Goal: Task Accomplishment & Management: Use online tool/utility

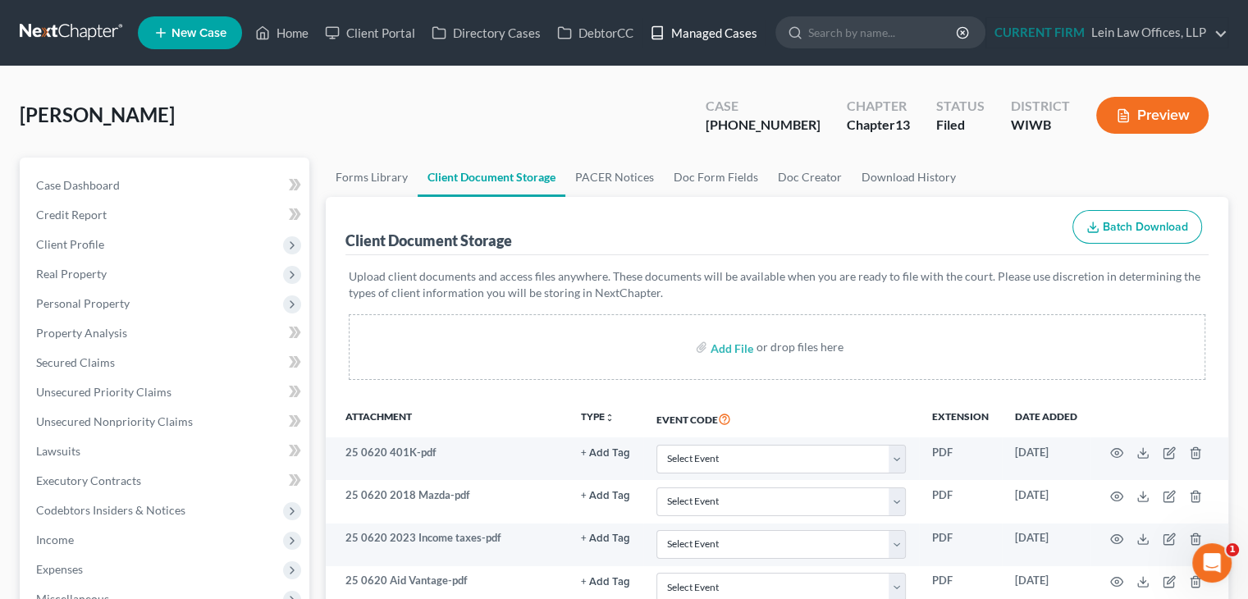
click at [703, 42] on link "Managed Cases" at bounding box center [704, 33] width 124 height 30
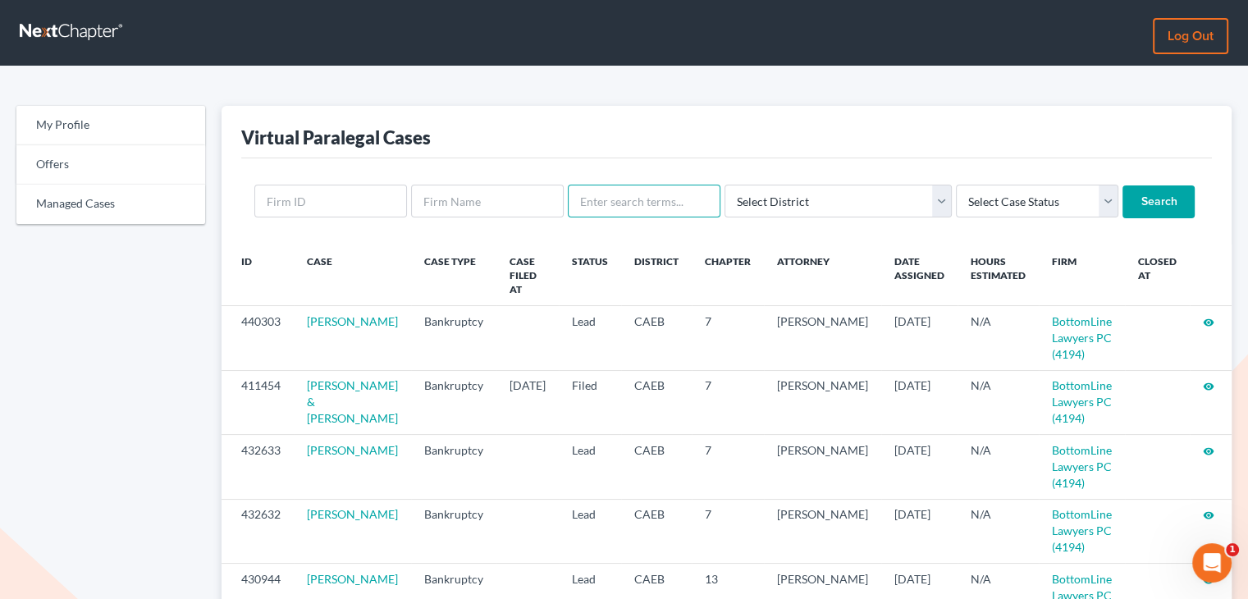
click at [604, 199] on input "text" at bounding box center [644, 201] width 153 height 33
type input "mclell"
click at [1123, 185] on input "Search" at bounding box center [1159, 201] width 72 height 33
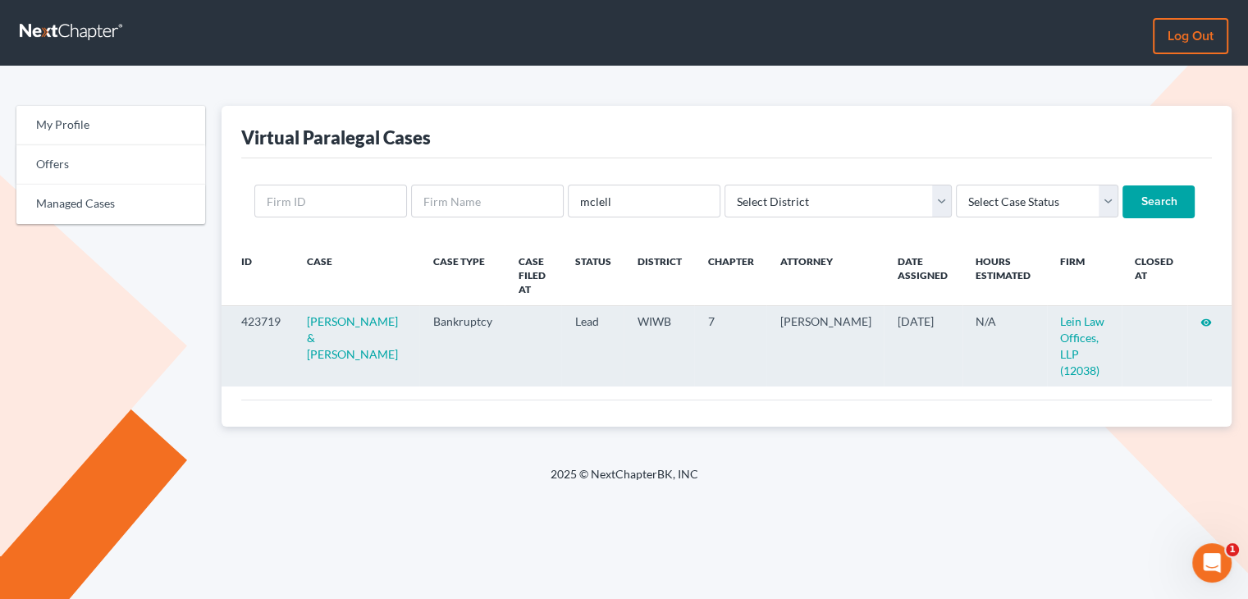
click at [1201, 321] on icon "visibility" at bounding box center [1206, 322] width 11 height 11
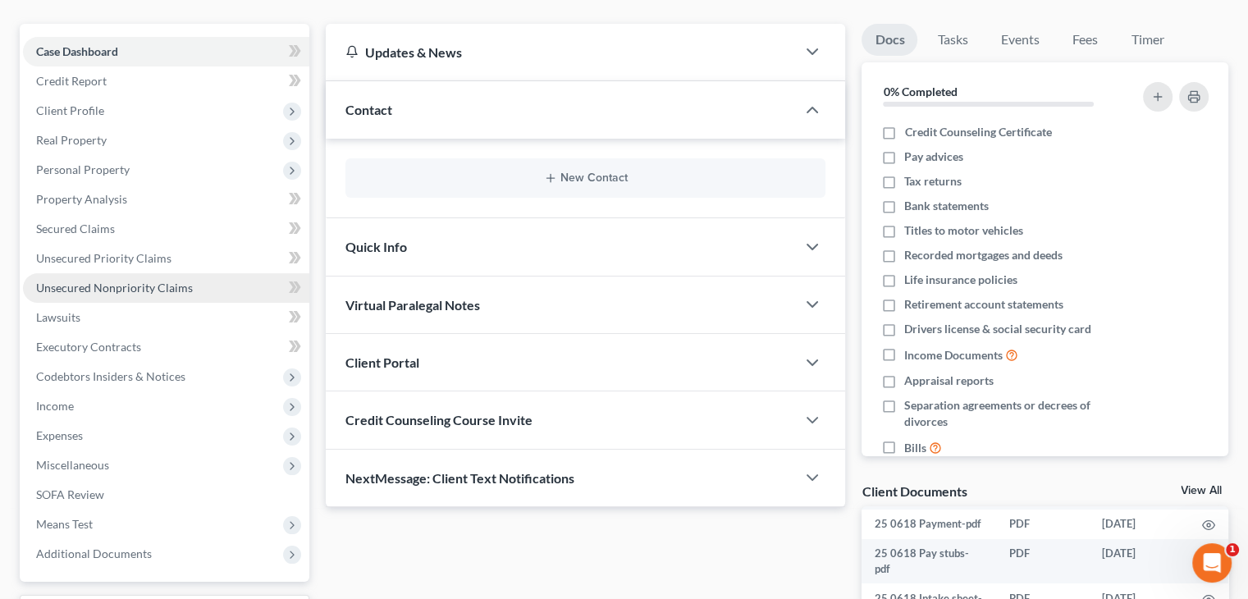
scroll to position [82, 0]
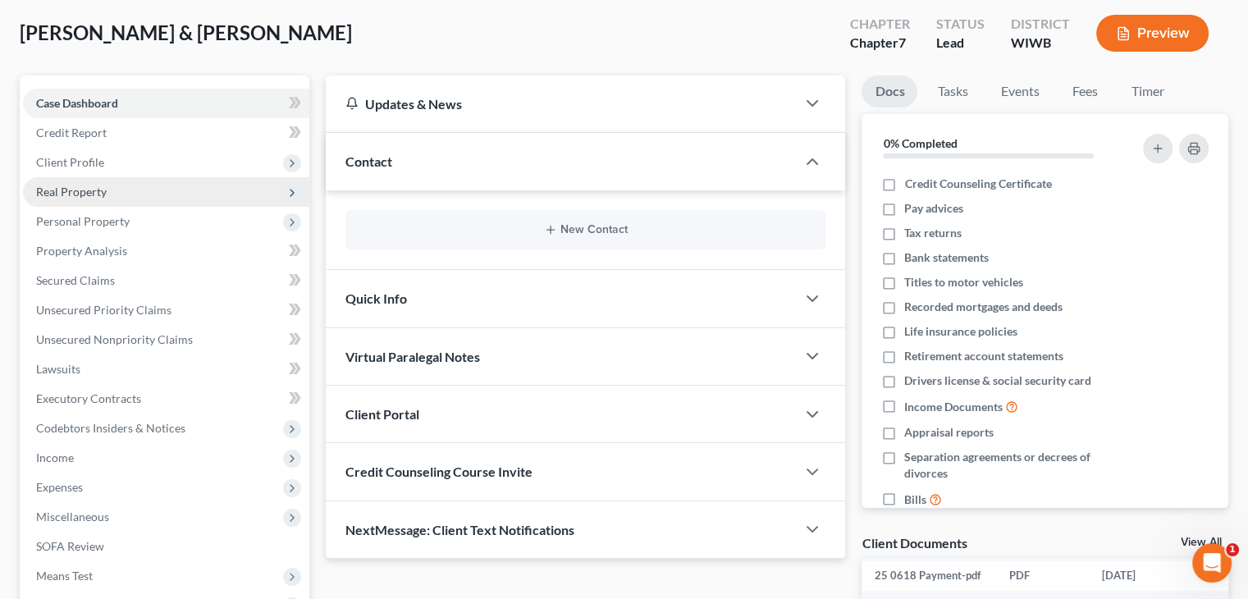
click at [102, 185] on span "Real Property" at bounding box center [71, 192] width 71 height 14
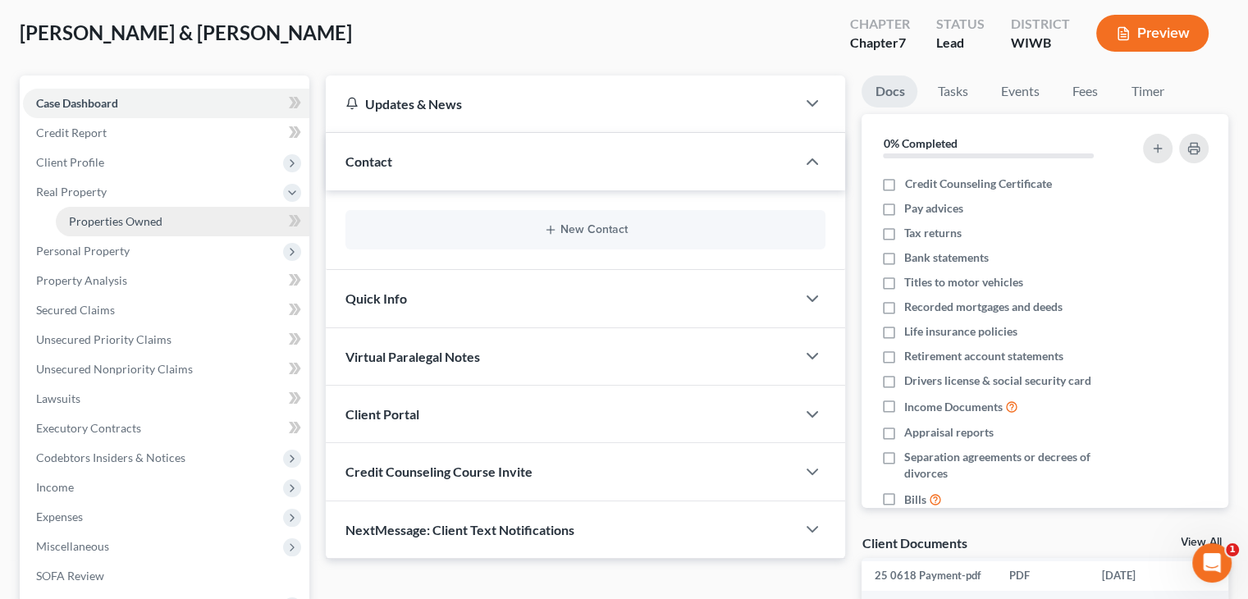
click at [115, 214] on span "Properties Owned" at bounding box center [116, 221] width 94 height 14
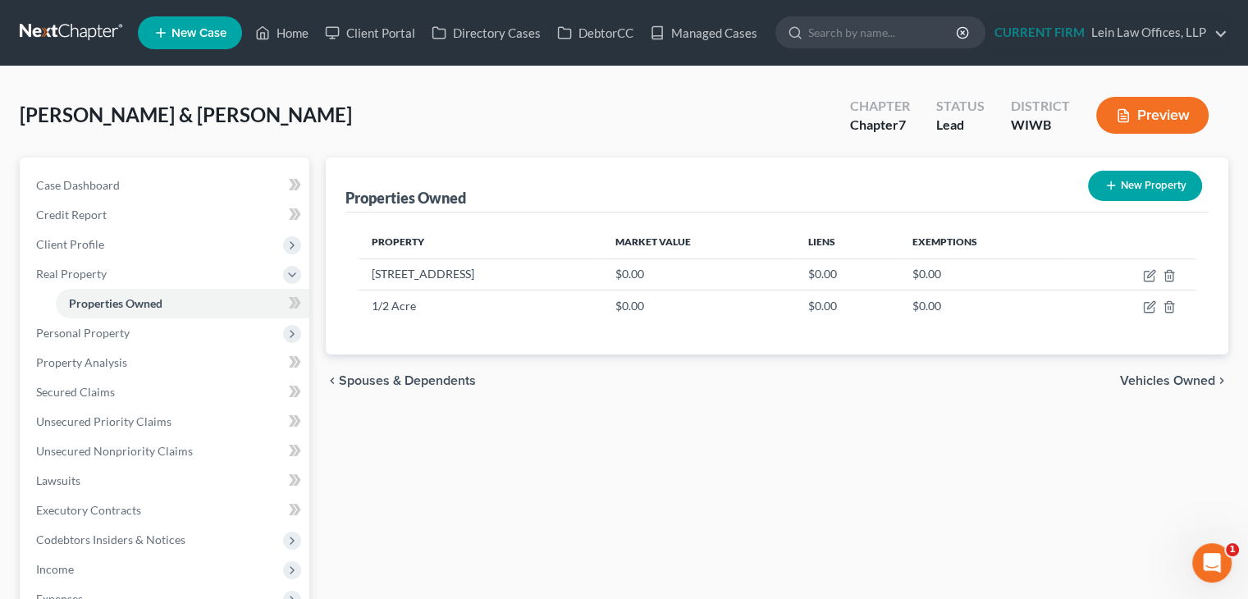
click at [1149, 376] on span "Vehicles Owned" at bounding box center [1167, 380] width 95 height 13
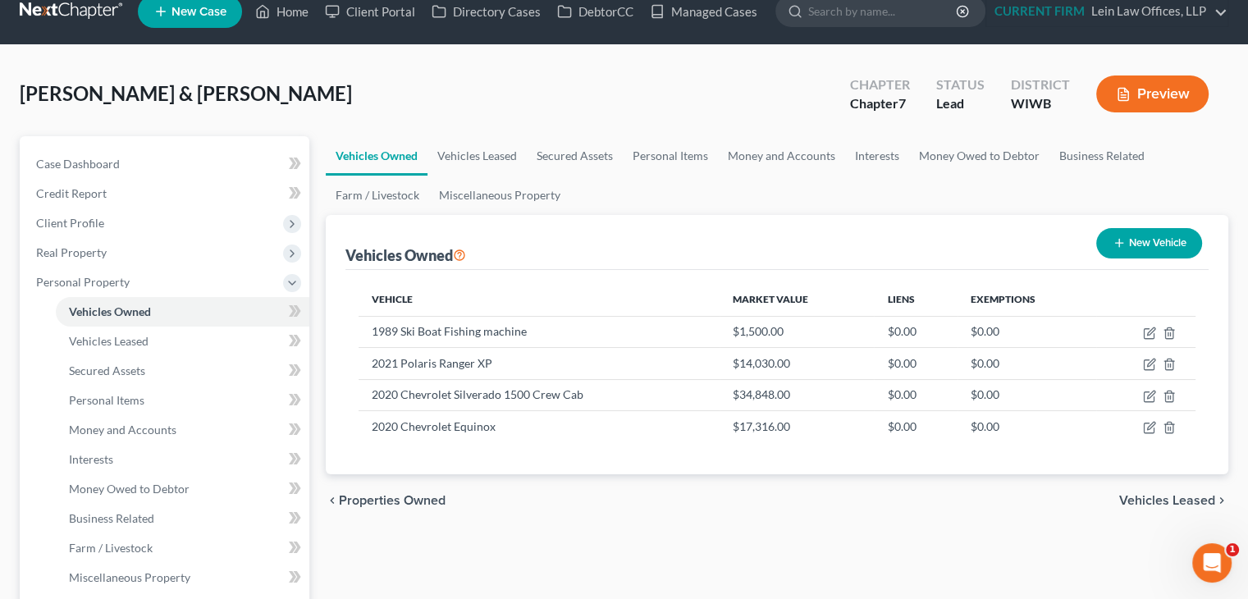
scroll to position [82, 0]
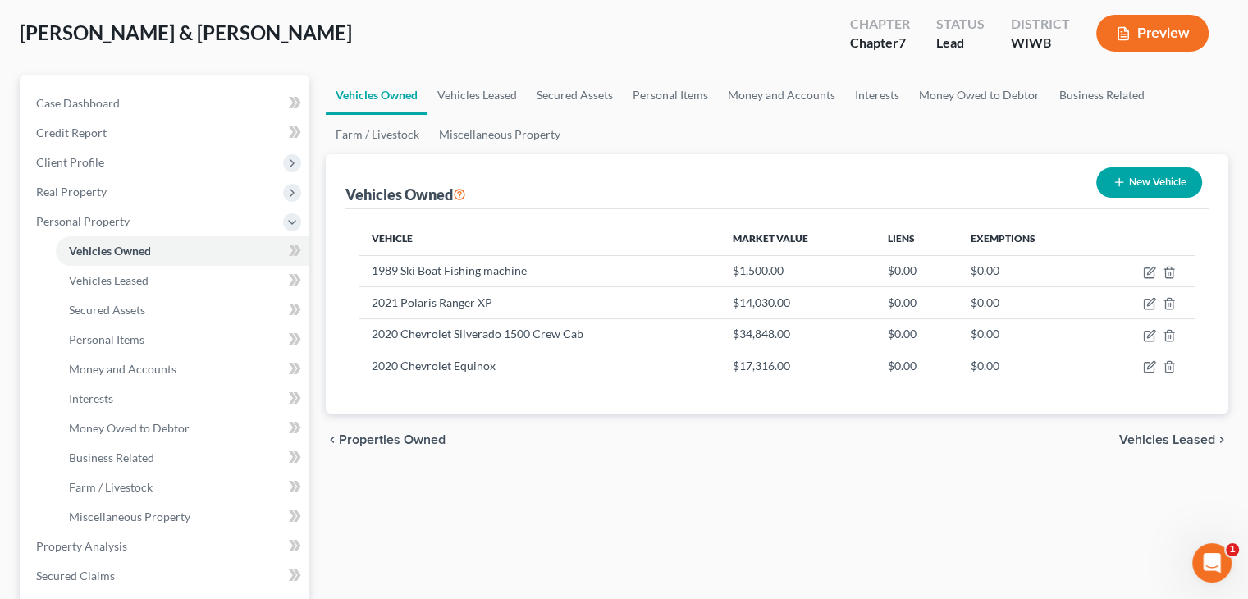
click at [1142, 434] on span "Vehicles Leased" at bounding box center [1167, 439] width 96 height 13
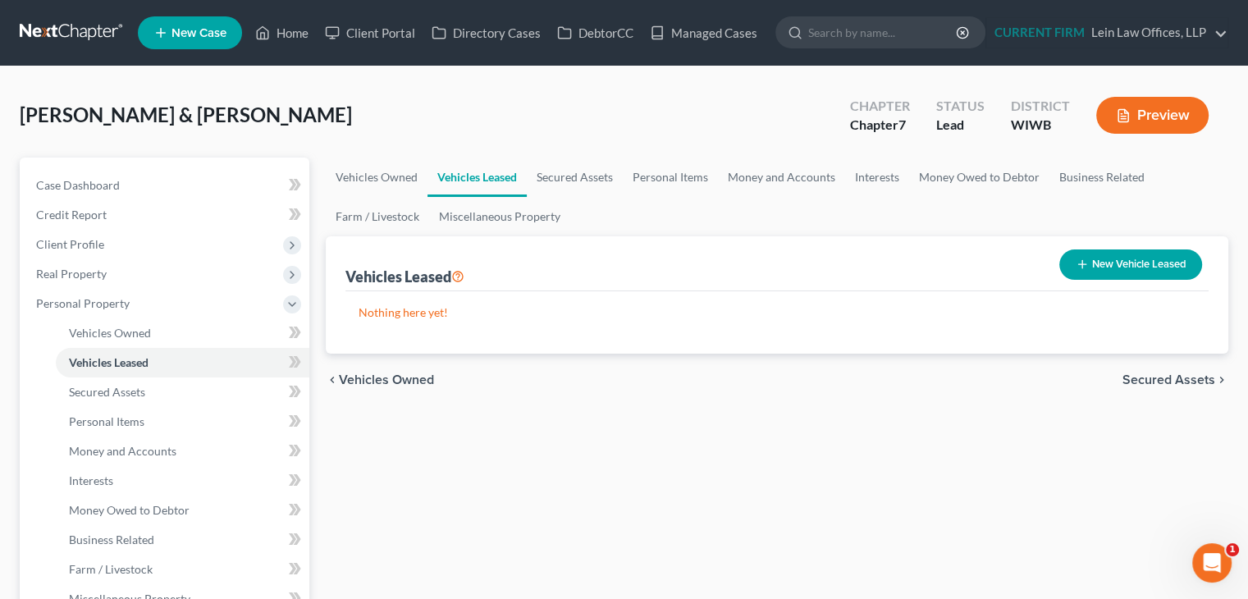
click at [1152, 377] on span "Secured Assets" at bounding box center [1169, 379] width 93 height 13
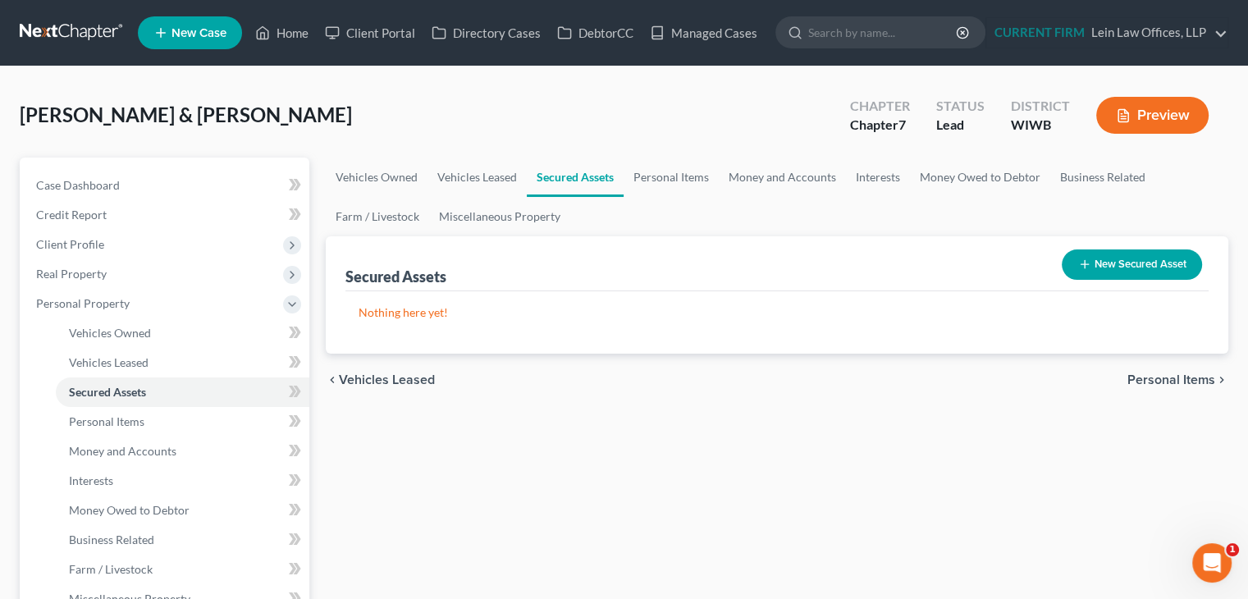
click at [1152, 377] on span "Personal Items" at bounding box center [1172, 379] width 88 height 13
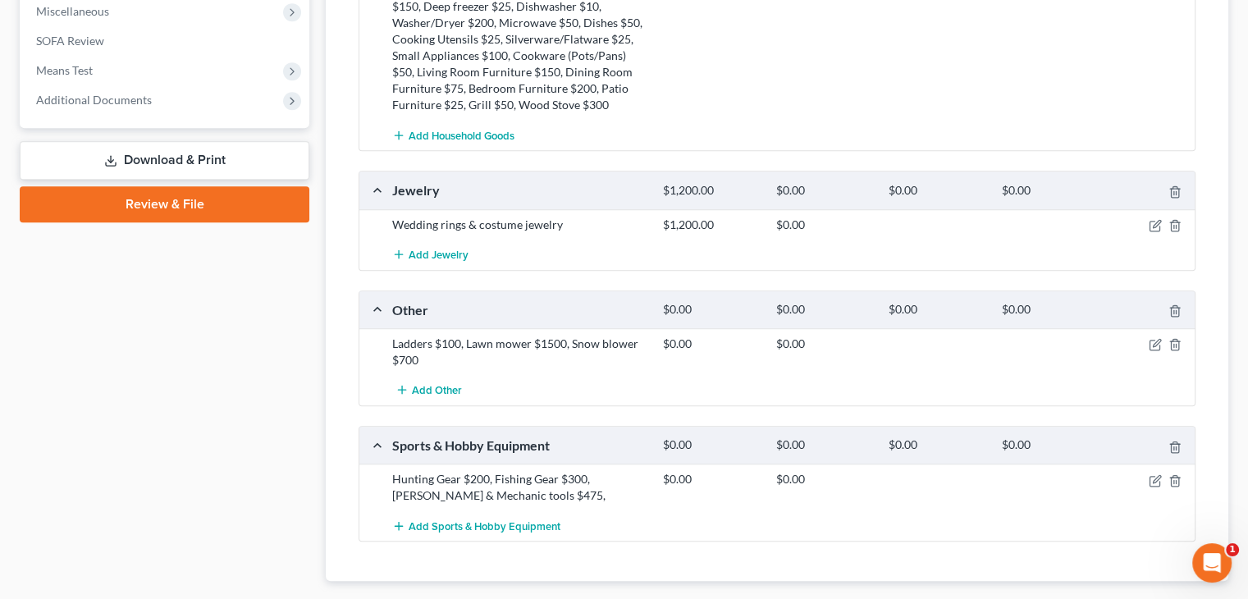
scroll to position [903, 0]
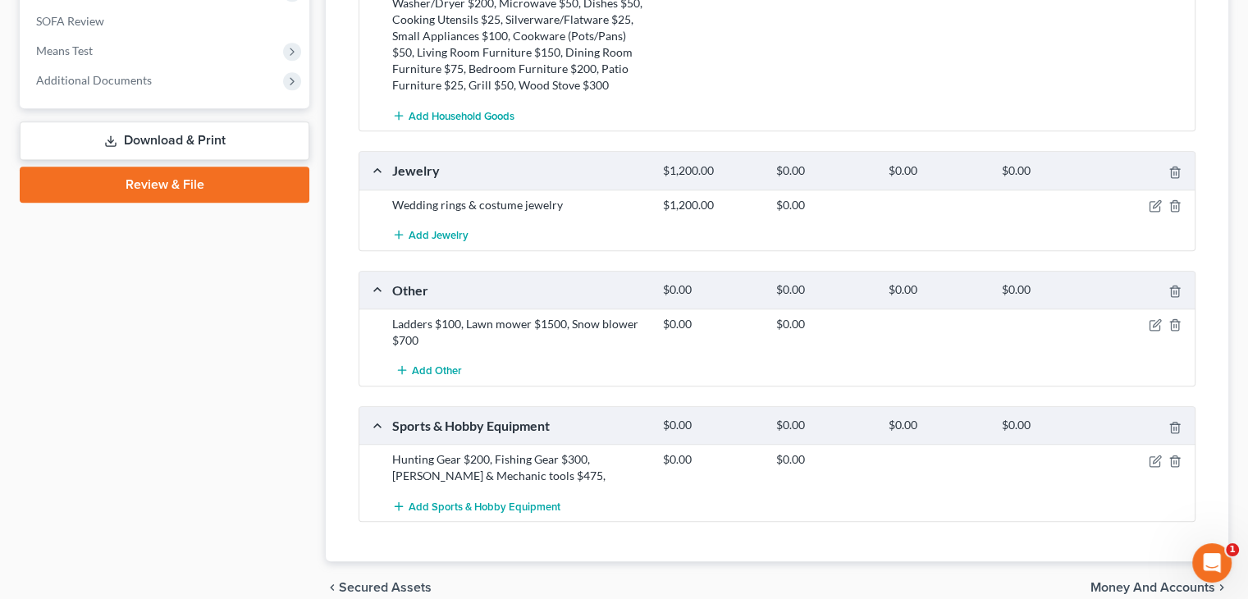
click at [1105, 566] on div "chevron_left Secured Assets Money and Accounts chevron_right" at bounding box center [777, 587] width 903 height 53
click at [1105, 581] on span "Money and Accounts" at bounding box center [1153, 587] width 125 height 13
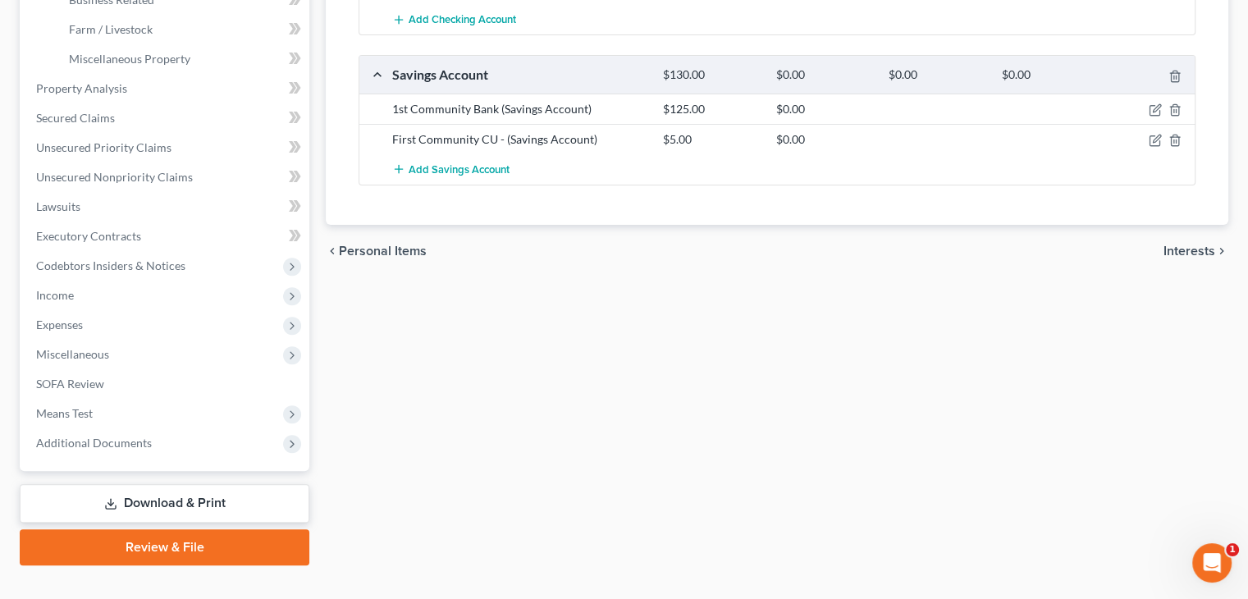
scroll to position [568, 0]
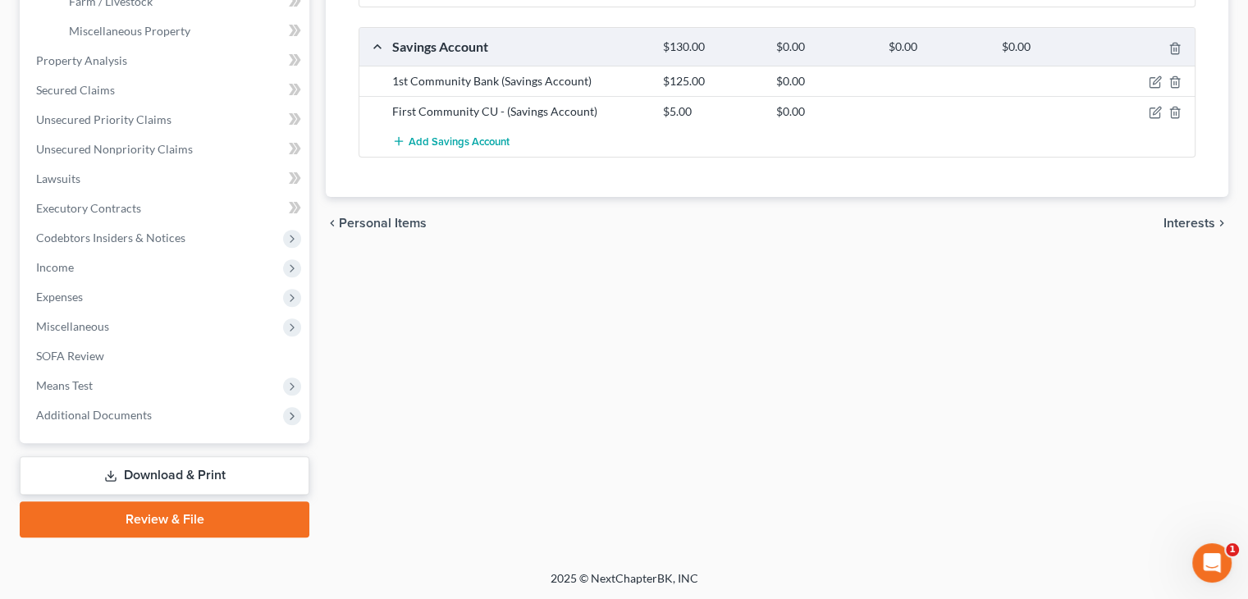
click at [1180, 219] on span "Interests" at bounding box center [1190, 223] width 52 height 13
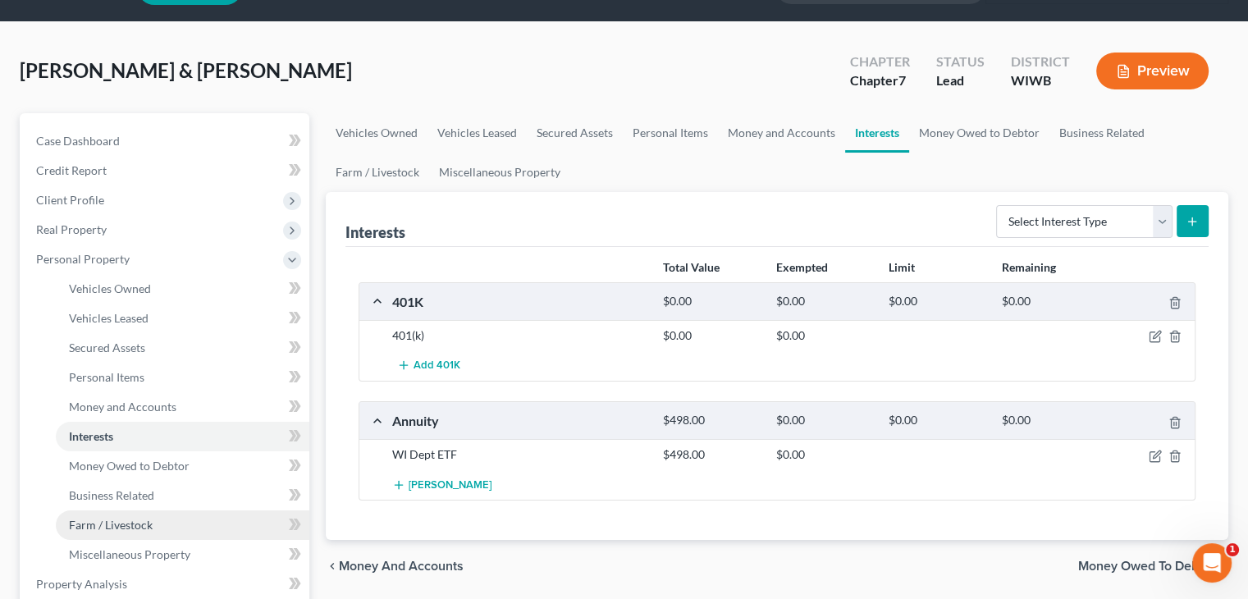
scroll to position [164, 0]
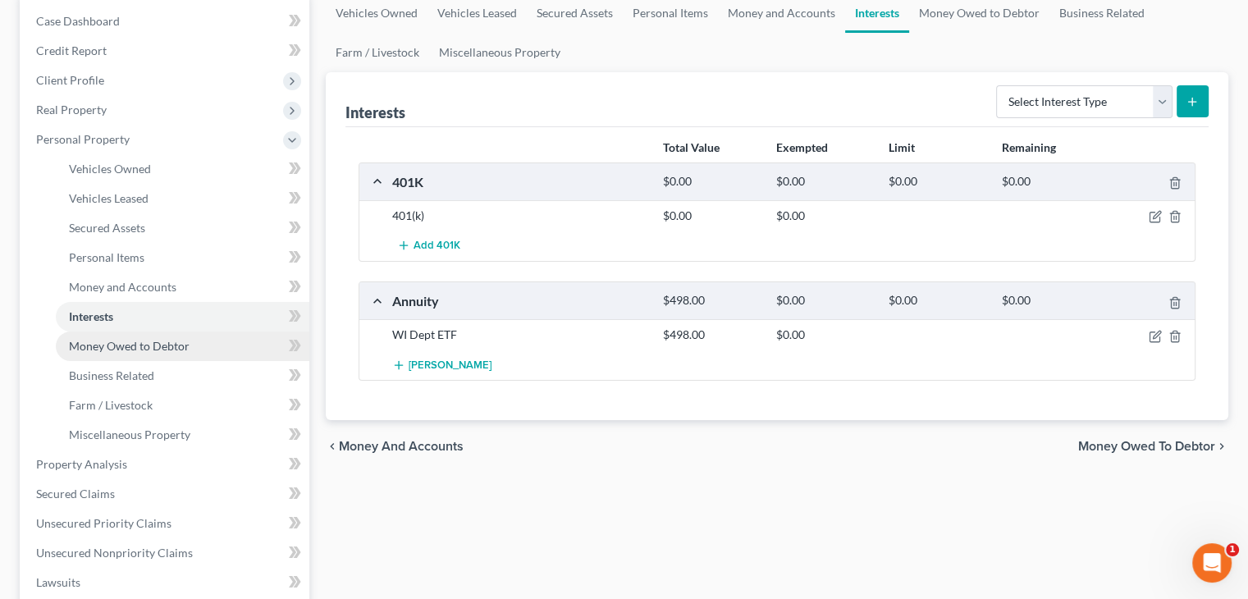
click at [119, 348] on span "Money Owed to Debtor" at bounding box center [129, 346] width 121 height 14
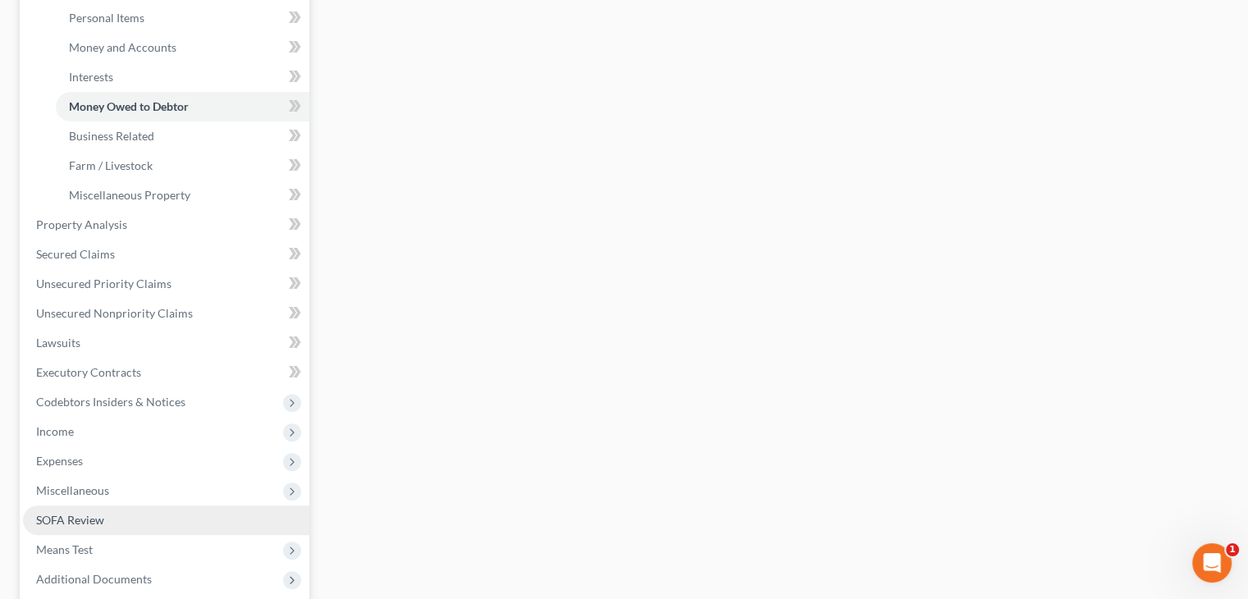
scroll to position [410, 0]
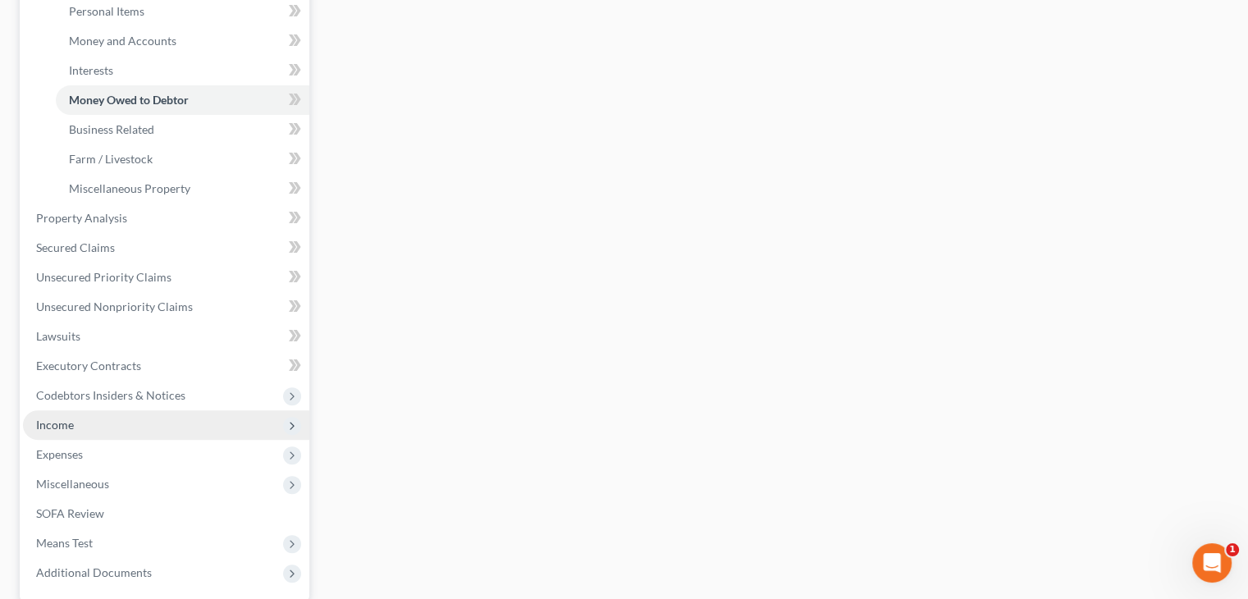
click at [71, 428] on span "Income" at bounding box center [55, 425] width 38 height 14
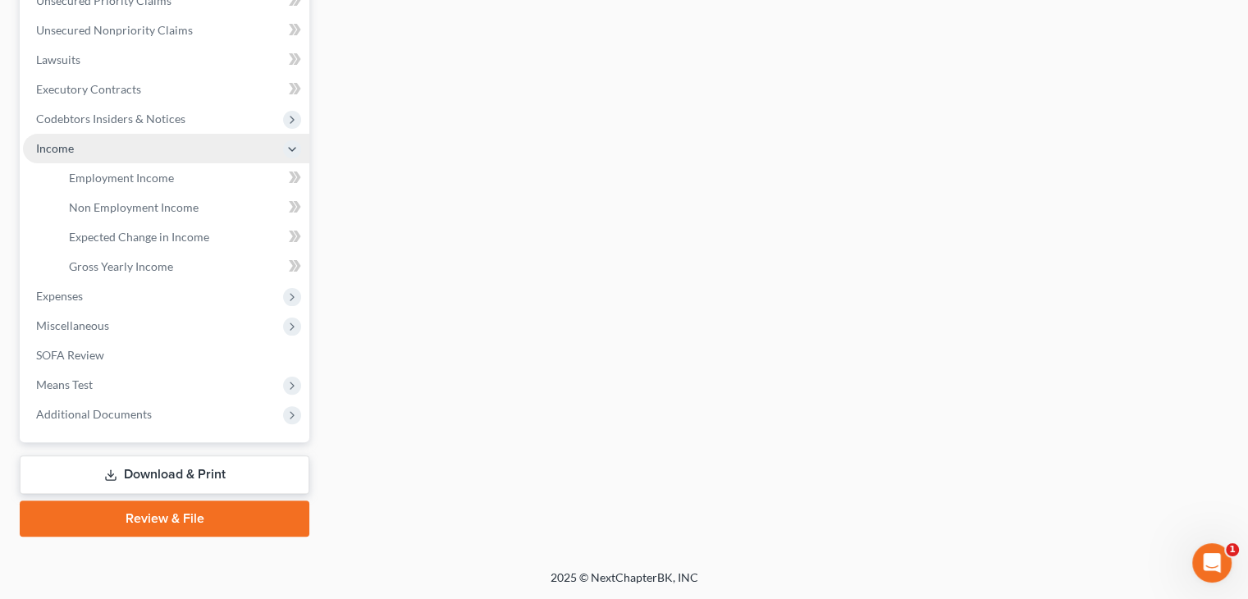
scroll to position [391, 0]
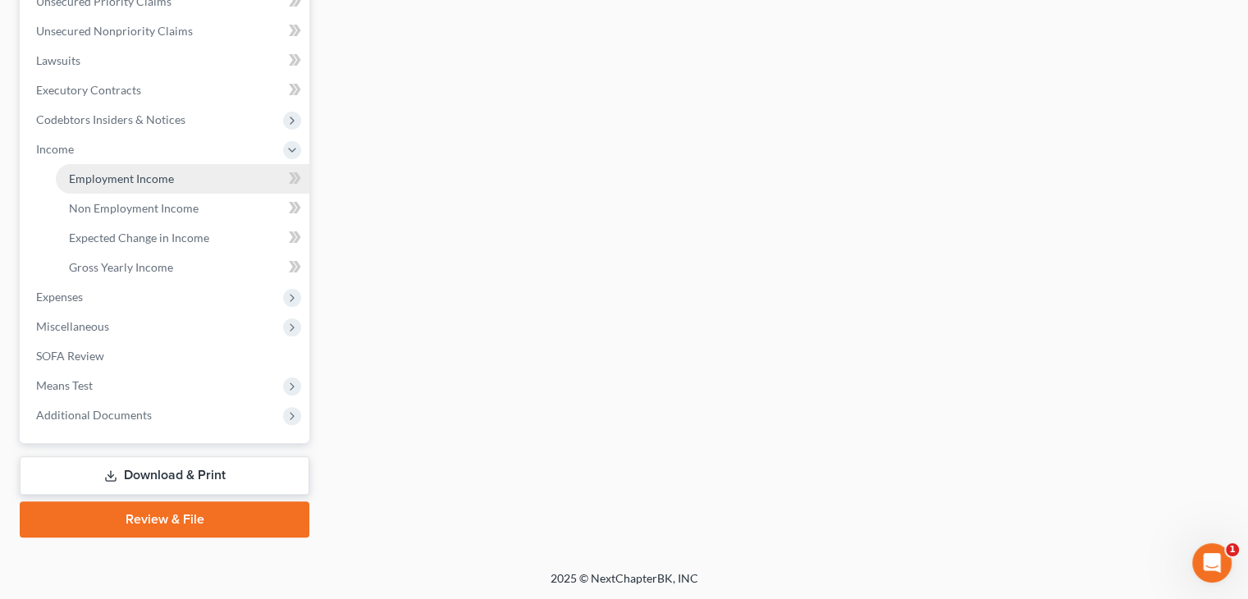
click at [135, 180] on span "Employment Income" at bounding box center [121, 179] width 105 height 14
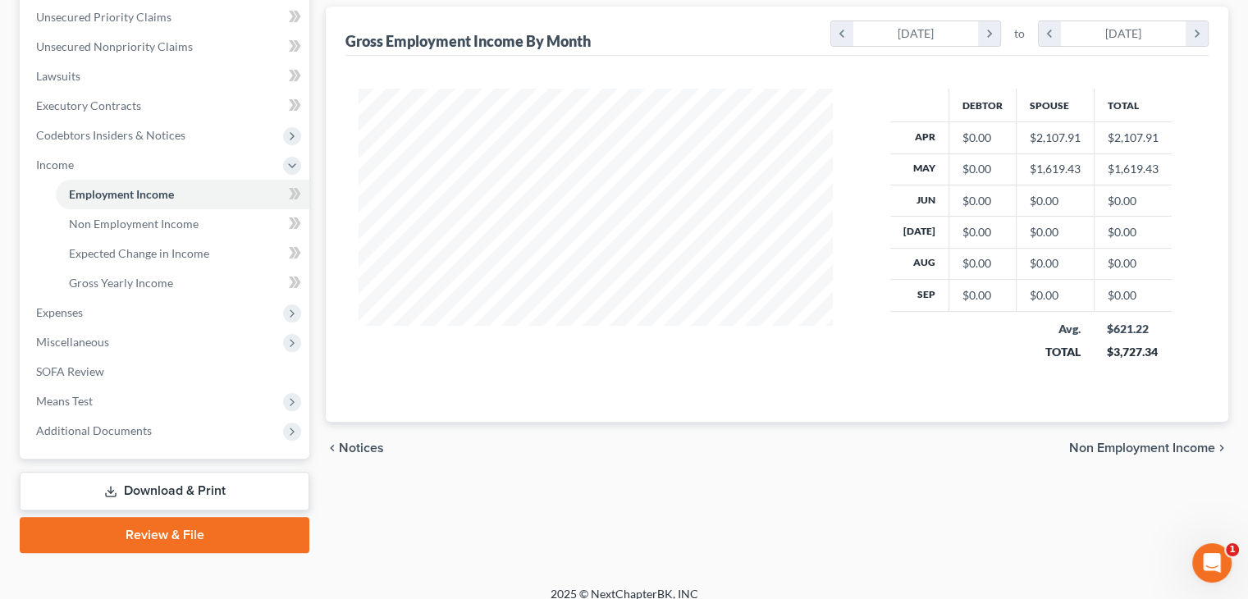
scroll to position [391, 0]
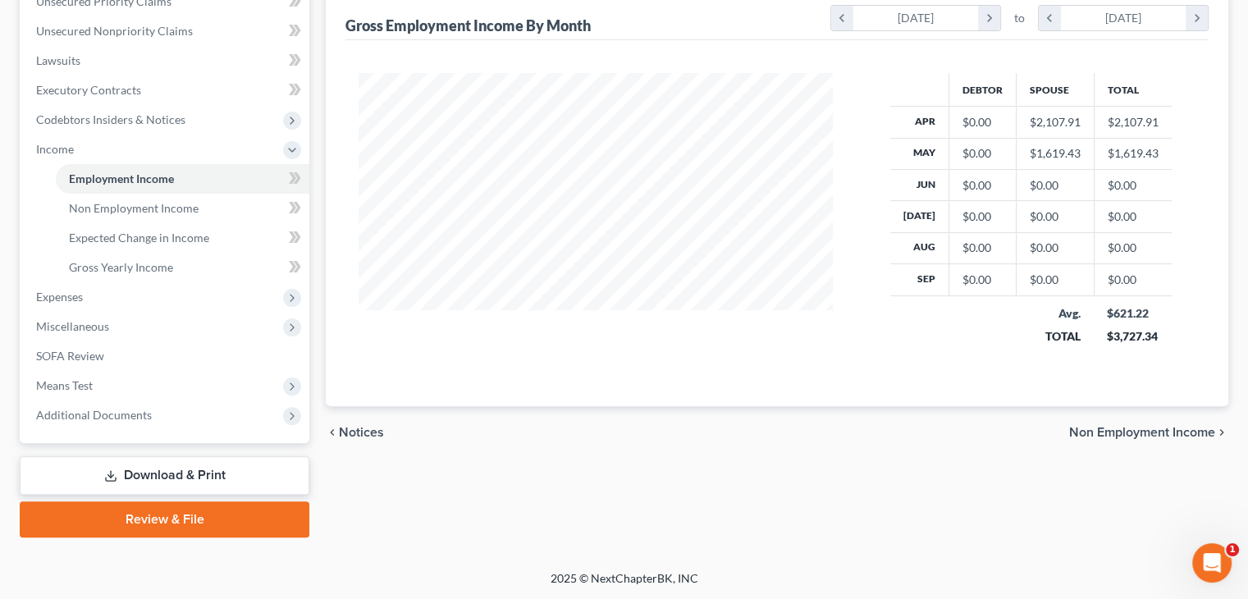
click at [1173, 426] on span "Non Employment Income" at bounding box center [1142, 432] width 146 height 13
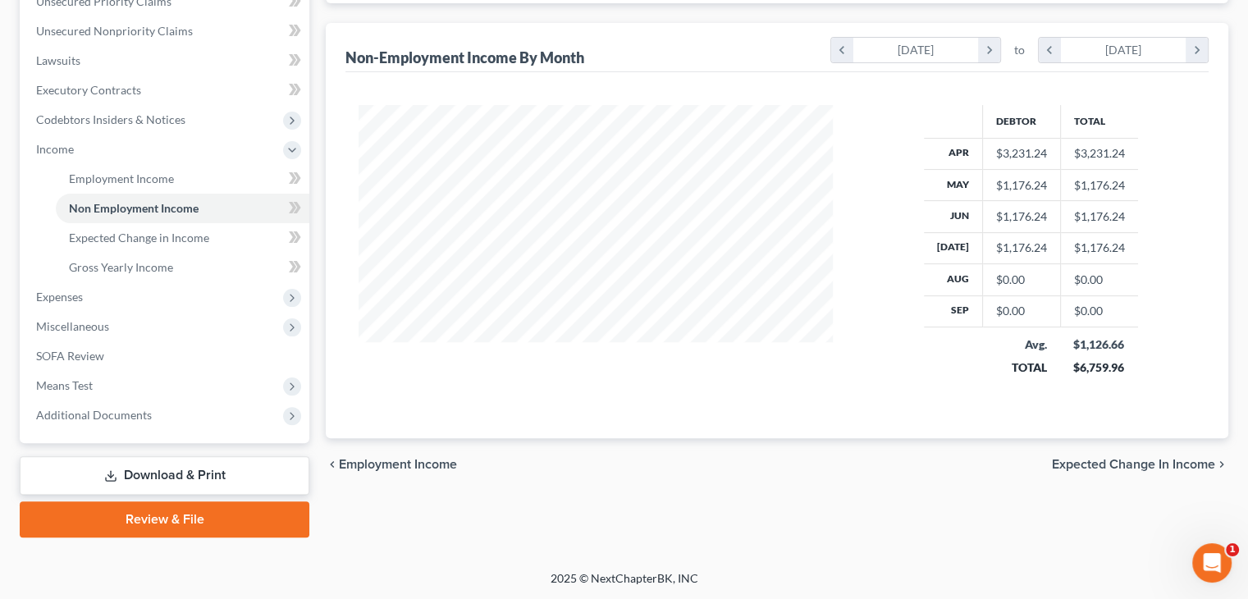
click at [1068, 458] on span "Expected Change in Income" at bounding box center [1133, 464] width 163 height 13
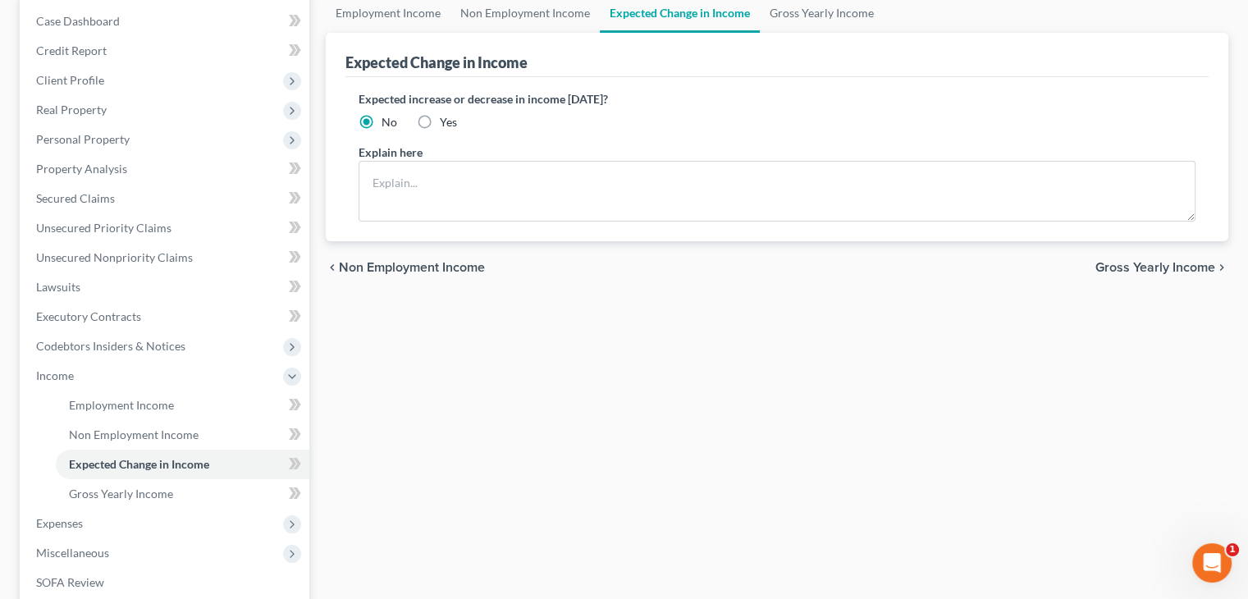
click at [1153, 261] on span "Gross Yearly Income" at bounding box center [1156, 267] width 120 height 13
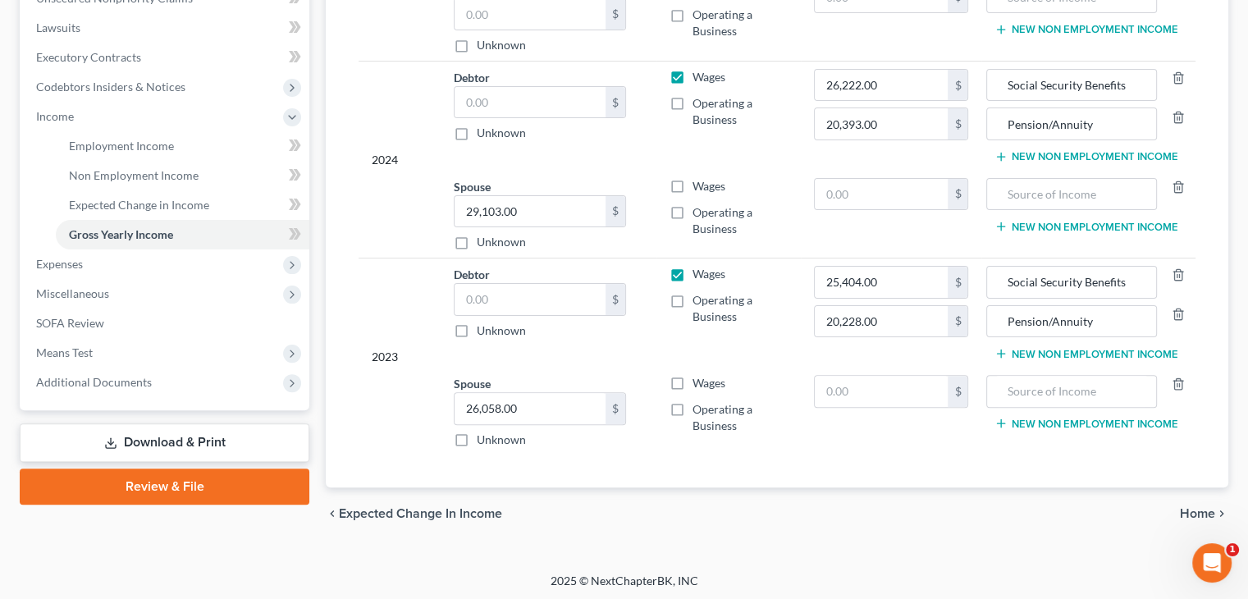
click at [1208, 508] on span "Home" at bounding box center [1197, 513] width 35 height 13
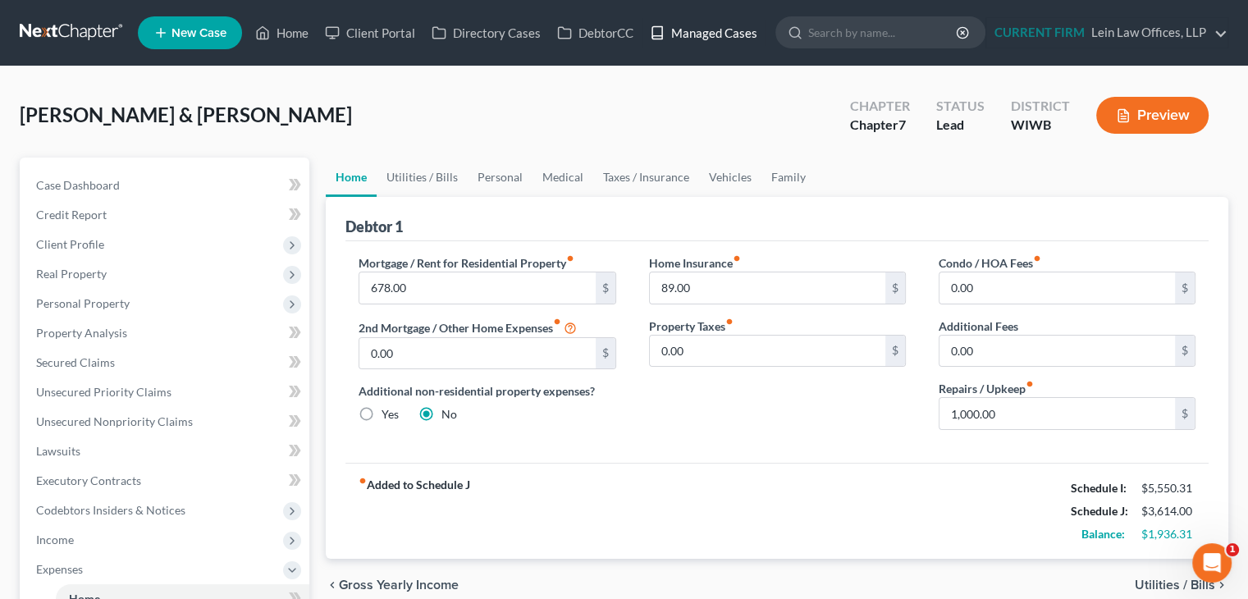
click at [727, 34] on link "Managed Cases" at bounding box center [704, 33] width 124 height 30
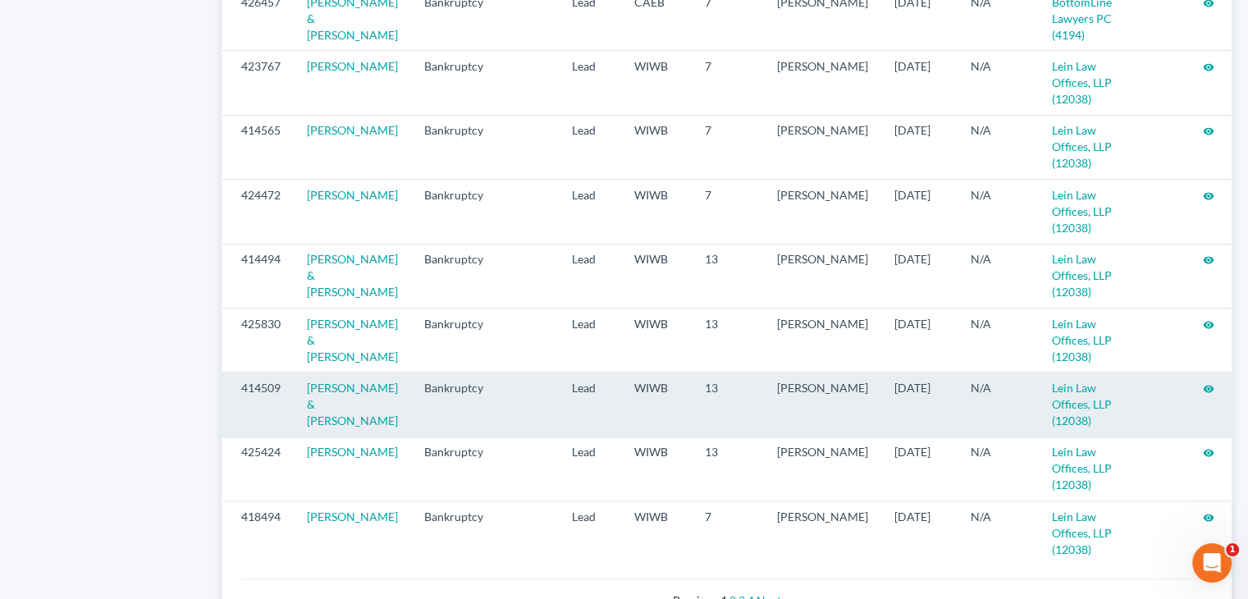
scroll to position [1809, 0]
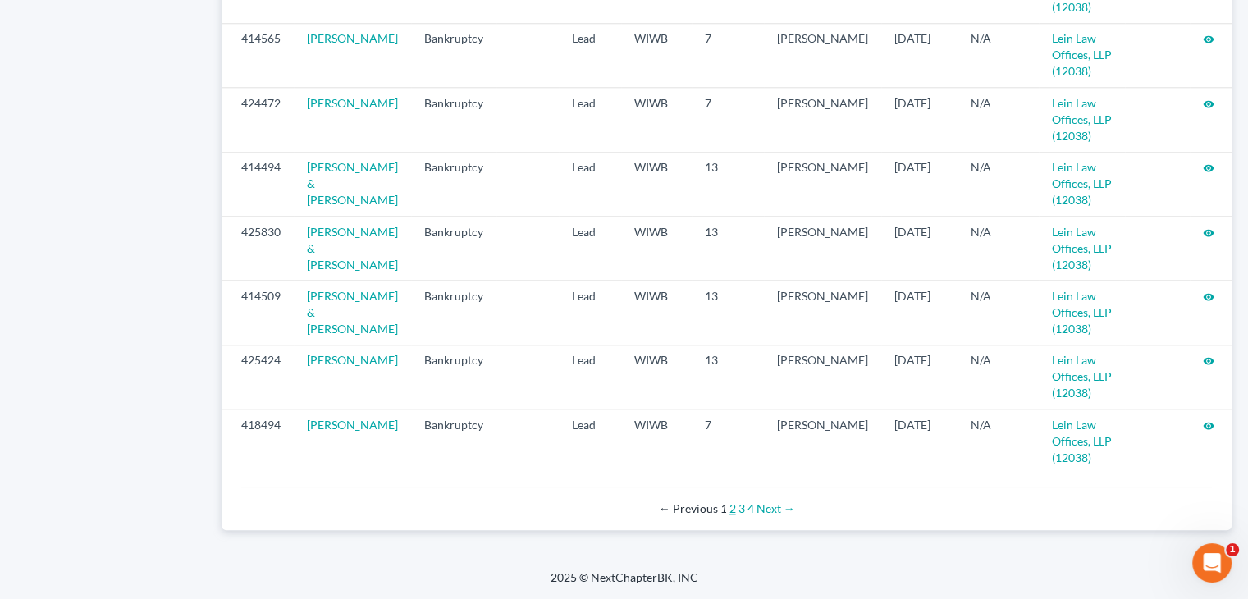
click at [732, 508] on link "2" at bounding box center [733, 508] width 7 height 14
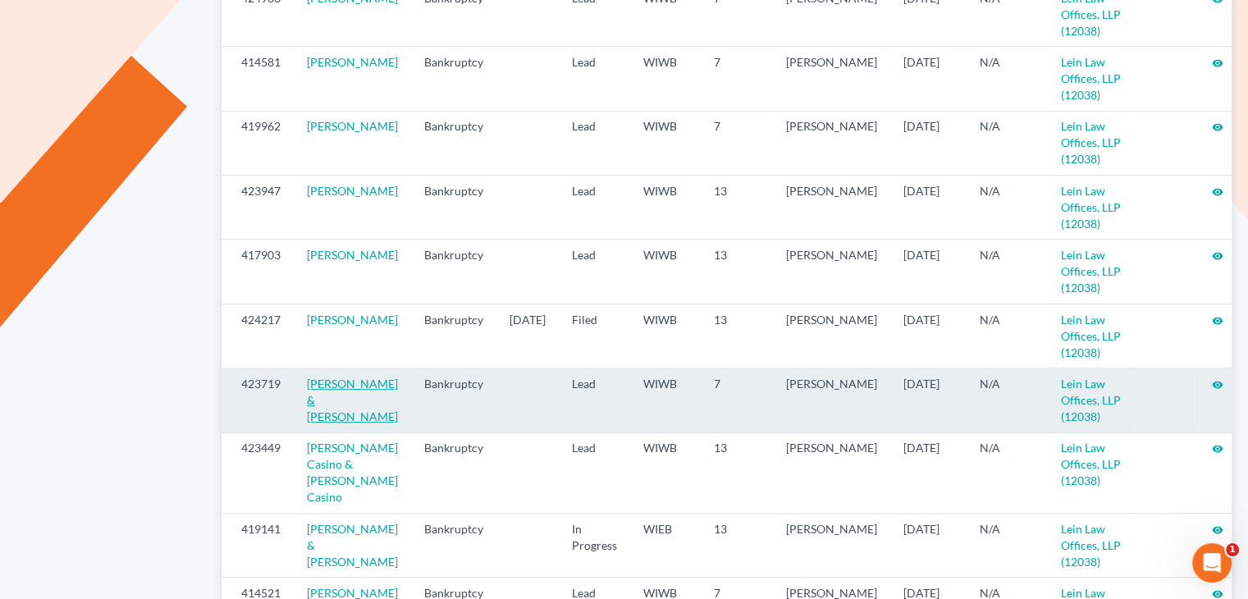
scroll to position [739, 0]
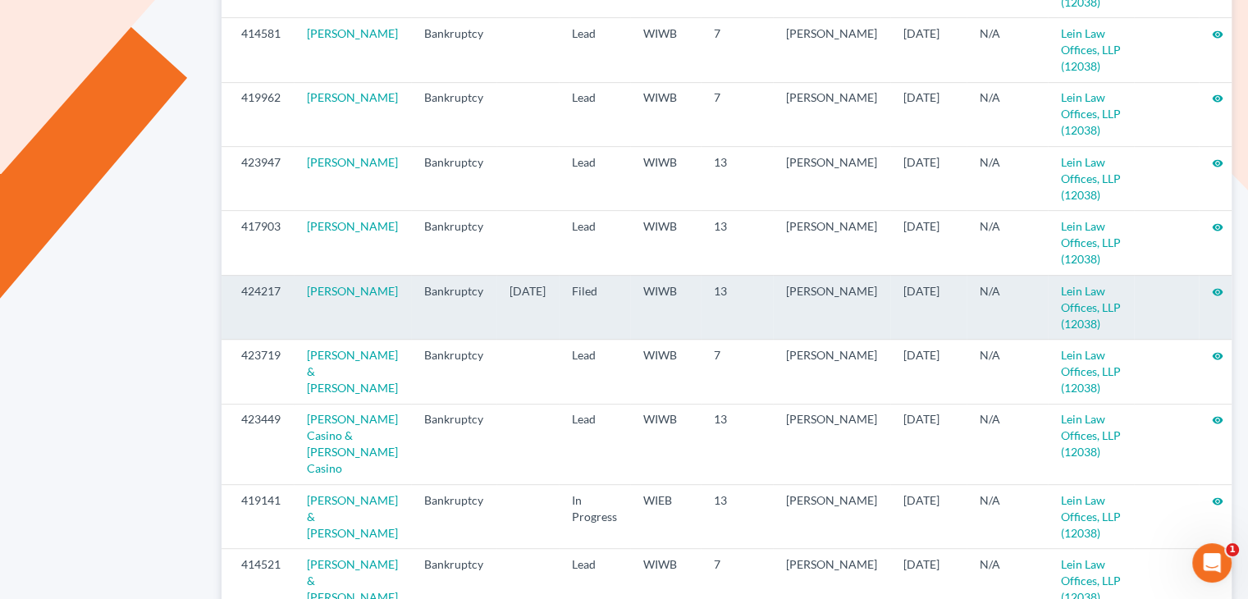
click at [1212, 286] on icon "visibility" at bounding box center [1217, 291] width 11 height 11
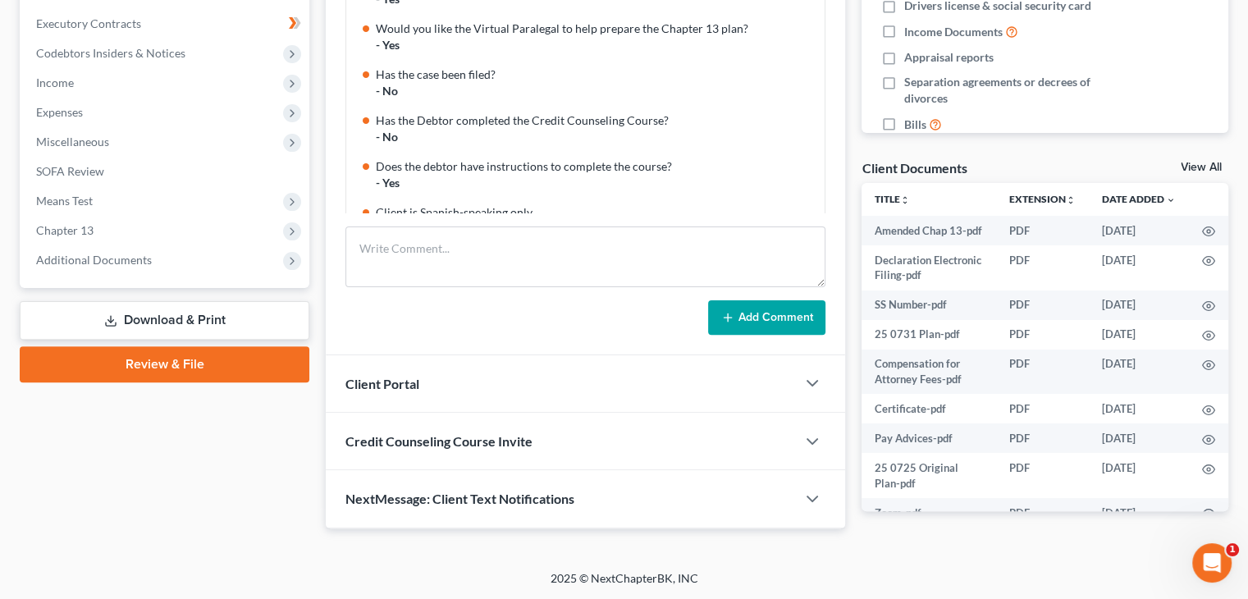
scroll to position [178, 0]
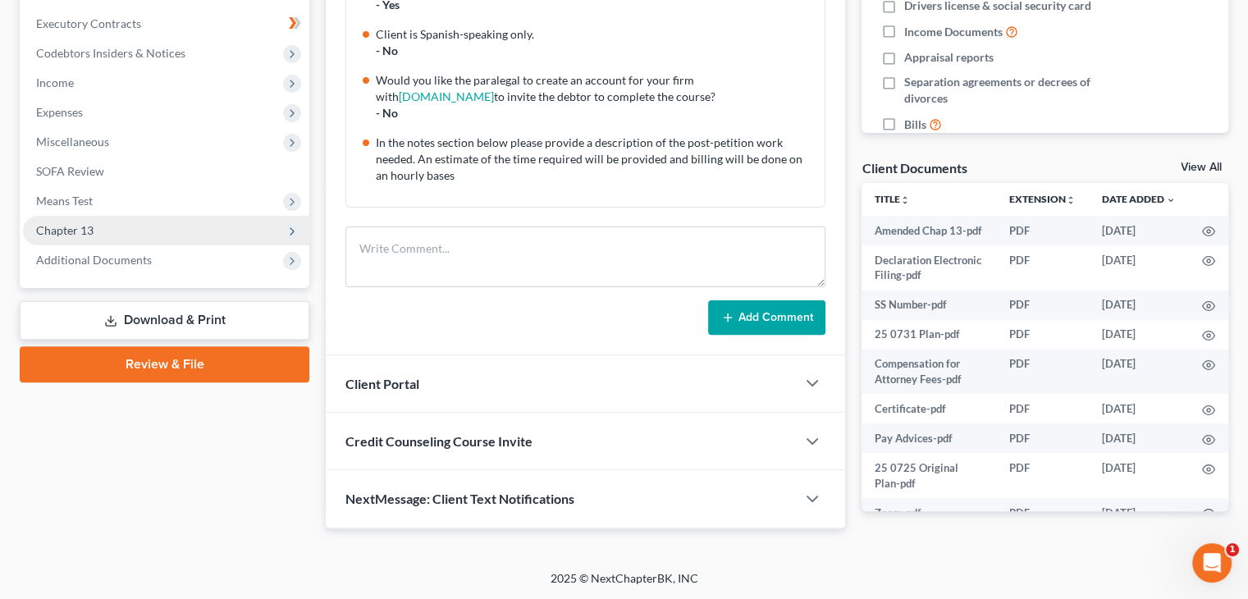
click at [82, 223] on span "Chapter 13" at bounding box center [64, 230] width 57 height 14
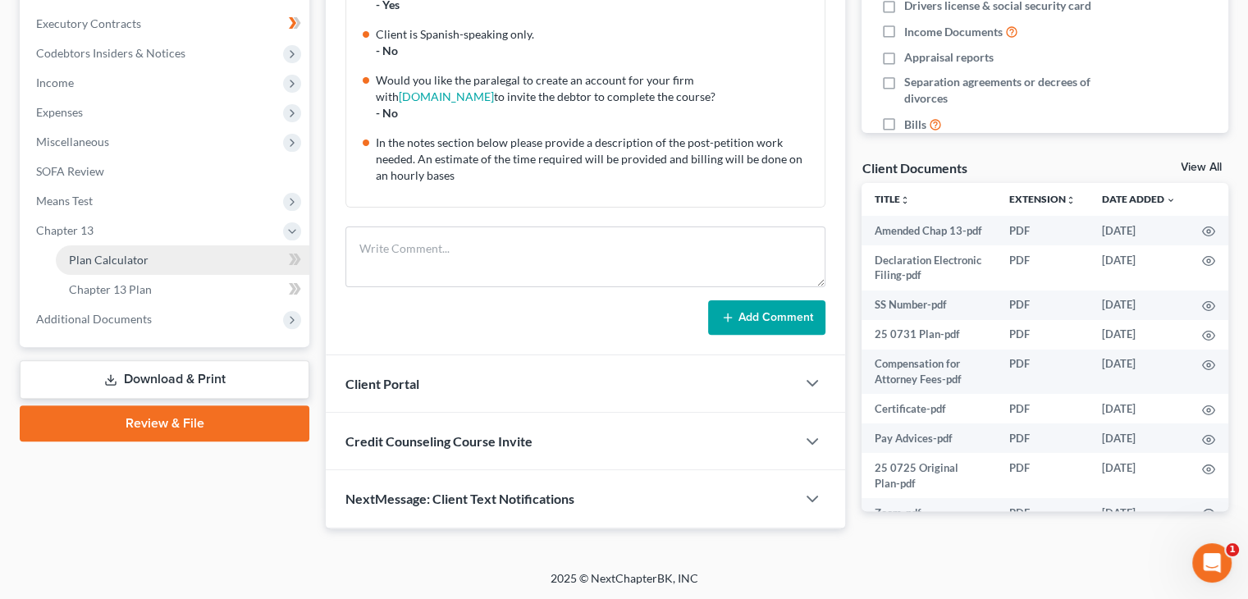
click at [125, 260] on span "Plan Calculator" at bounding box center [109, 260] width 80 height 14
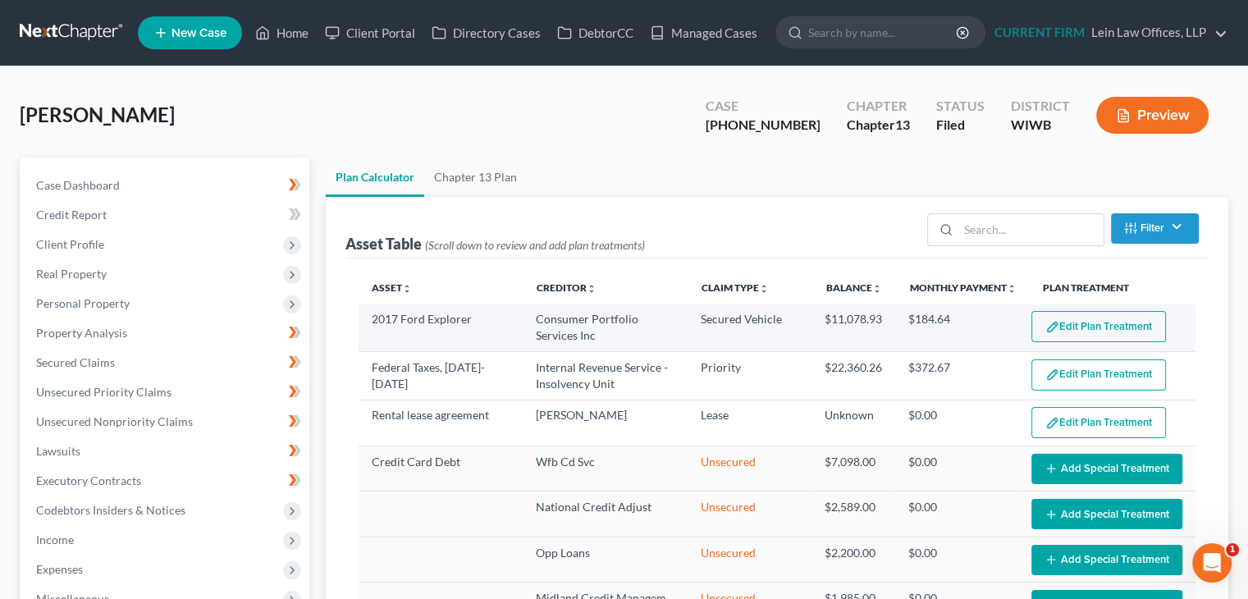
select select "59"
click at [1073, 323] on button "Edit Plan Treatment" at bounding box center [1099, 326] width 135 height 31
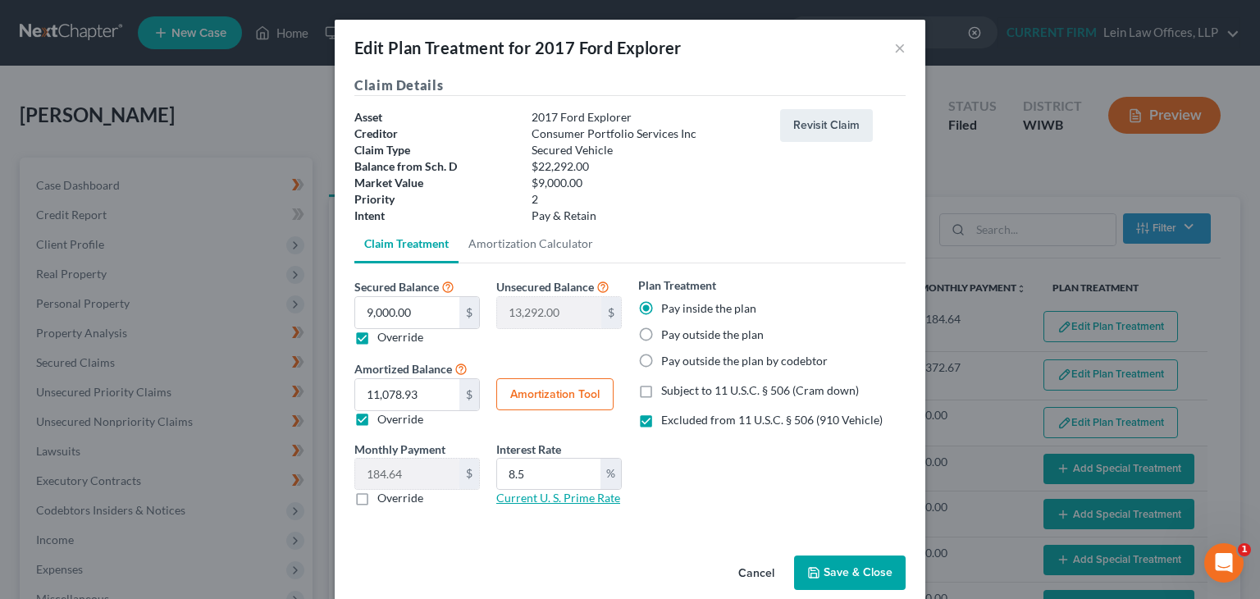
click at [515, 503] on link "Current U. S. Prime Rate" at bounding box center [558, 498] width 124 height 14
click at [377, 499] on label "Override" at bounding box center [400, 498] width 46 height 16
click at [384, 499] on input "Override" at bounding box center [389, 495] width 11 height 11
click at [377, 500] on label "Override" at bounding box center [400, 498] width 46 height 16
click at [384, 500] on input "Override" at bounding box center [389, 495] width 11 height 11
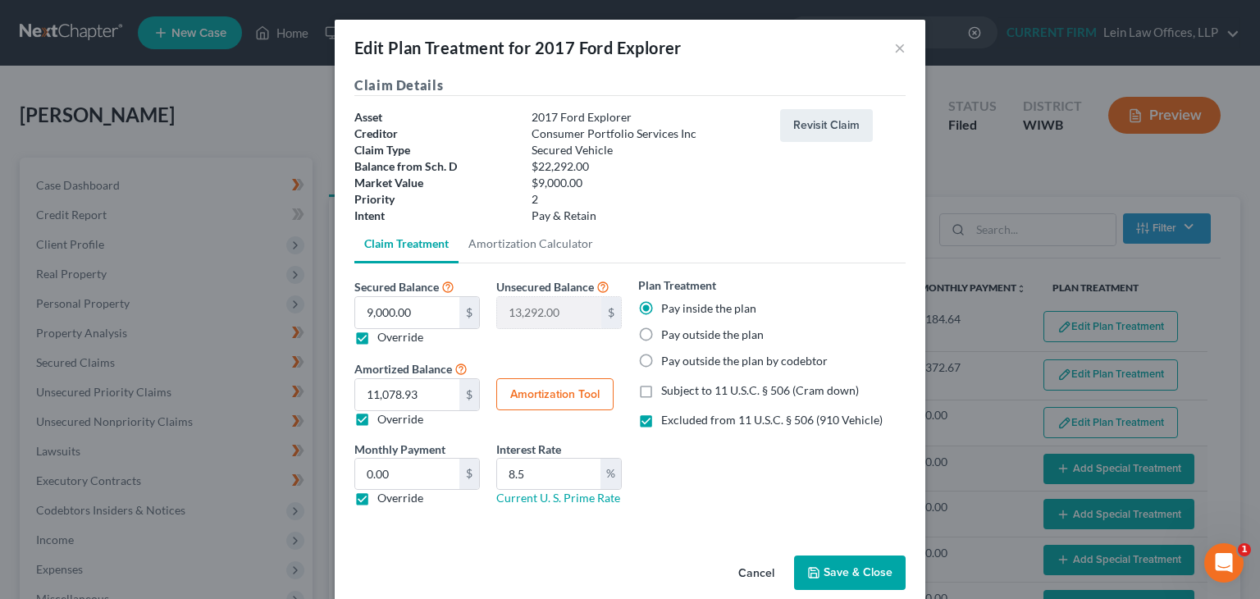
checkbox input "false"
click at [896, 46] on button "×" at bounding box center [899, 48] width 11 height 20
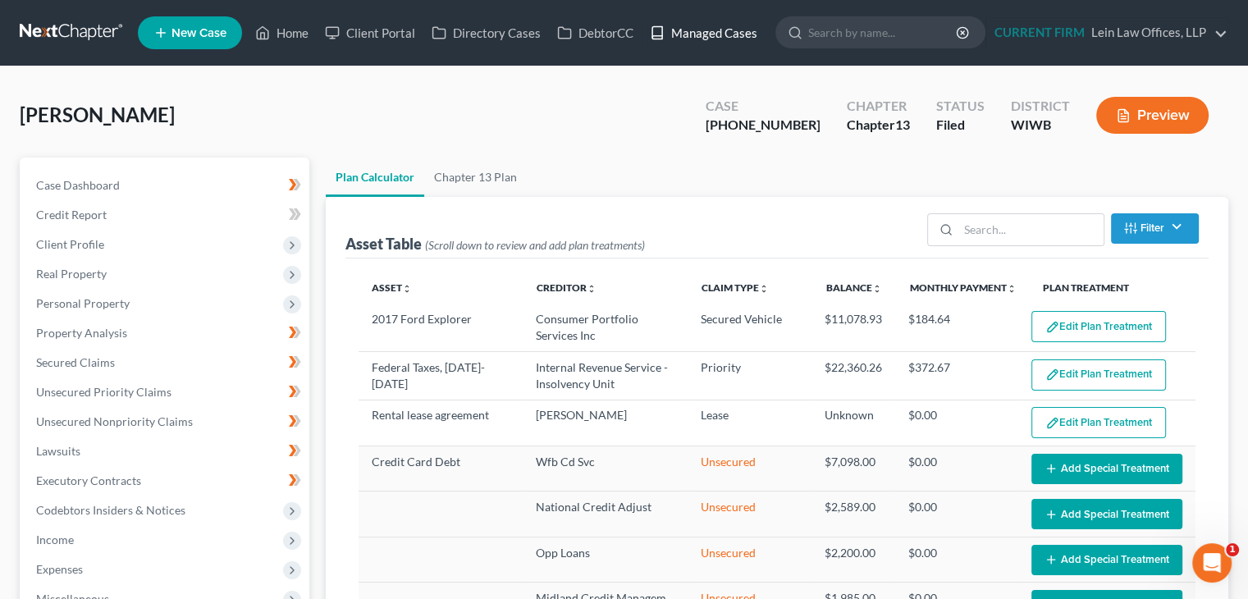
click at [706, 28] on link "Managed Cases" at bounding box center [704, 33] width 124 height 30
